Goal: Browse casually: Explore the website without a specific task or goal

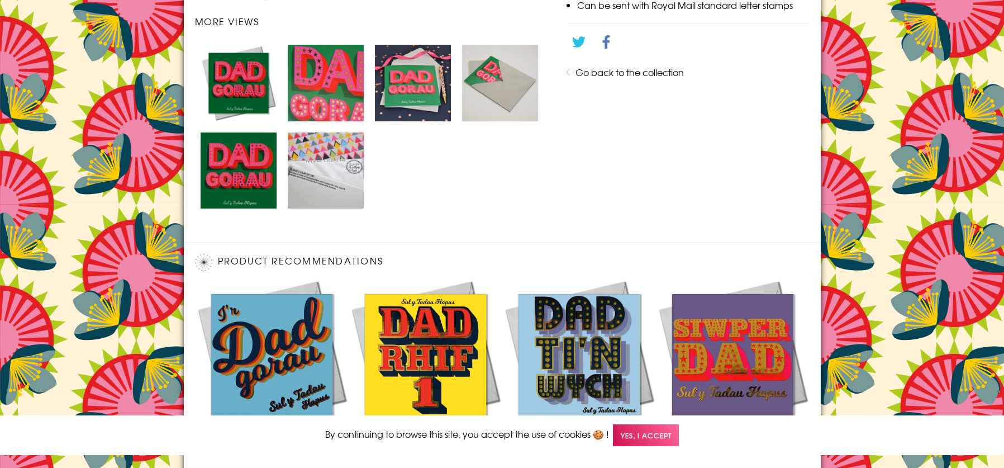
scroll to position [772, 0]
